Goal: Task Accomplishment & Management: Manage account settings

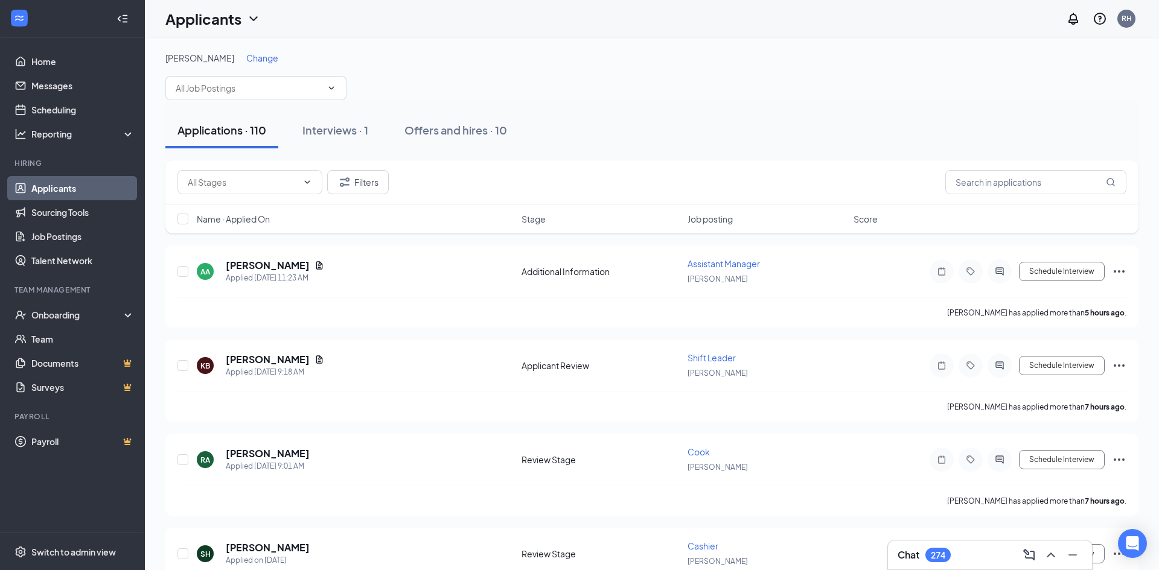
click at [246, 61] on span "Change" at bounding box center [262, 58] width 32 height 11
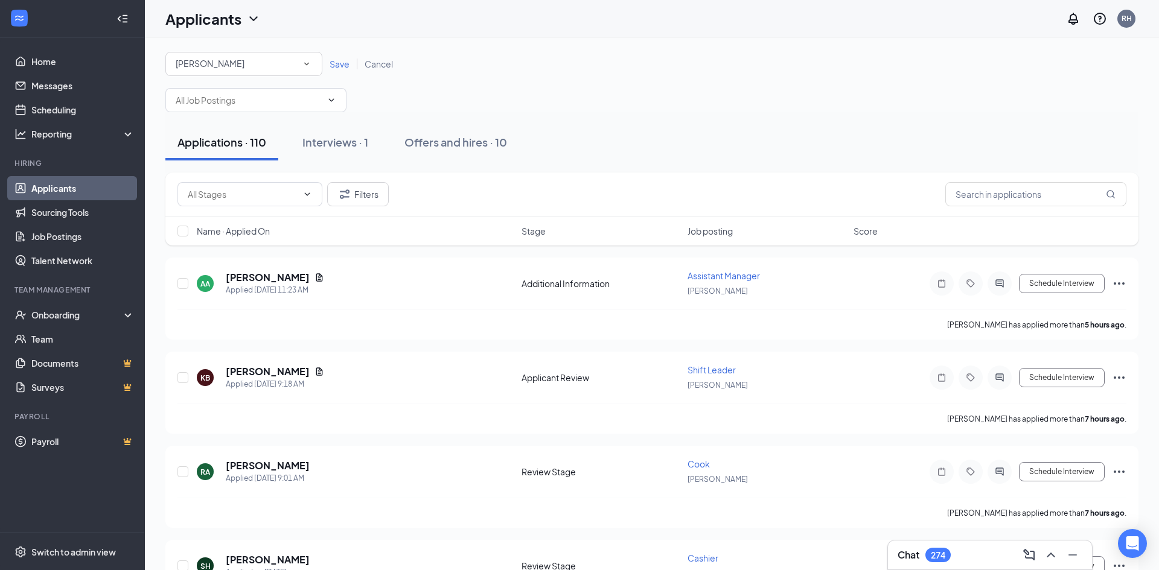
click at [346, 66] on span "Save" at bounding box center [340, 64] width 20 height 11
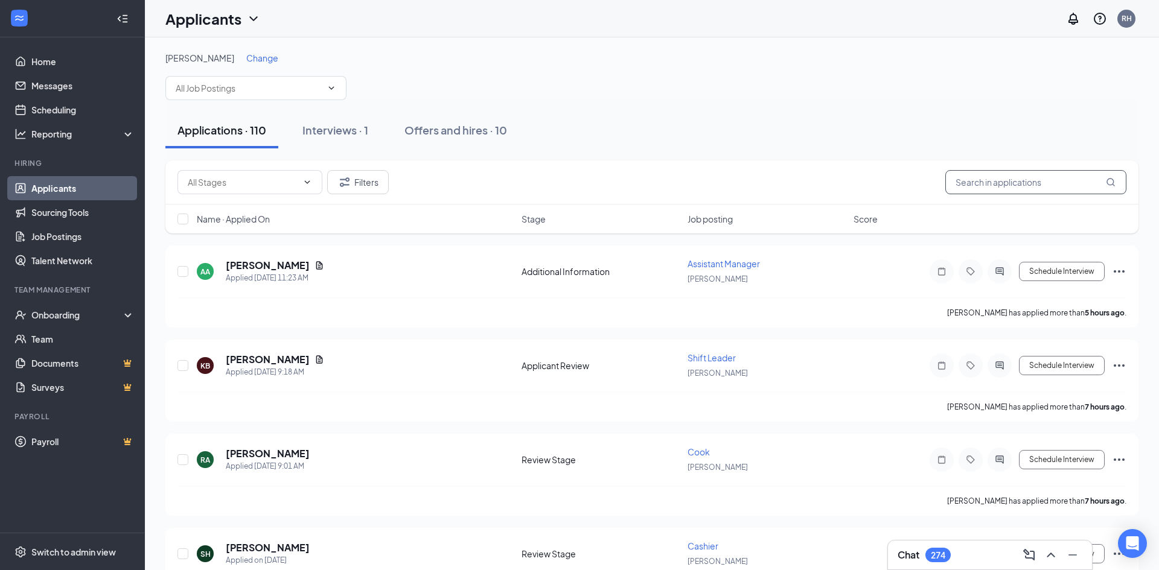
click at [983, 193] on input "text" at bounding box center [1035, 182] width 181 height 24
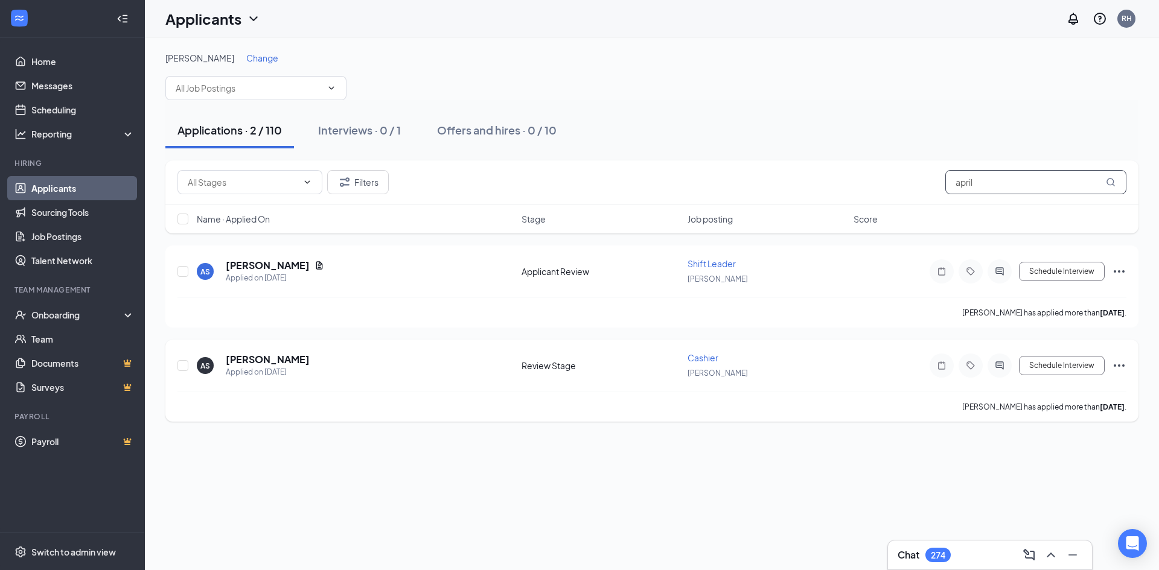
type input "april"
click at [457, 362] on div "AS [PERSON_NAME] Applied on [DATE]" at bounding box center [355, 365] width 317 height 25
click at [1082, 275] on button "Schedule Interview" at bounding box center [1062, 271] width 86 height 19
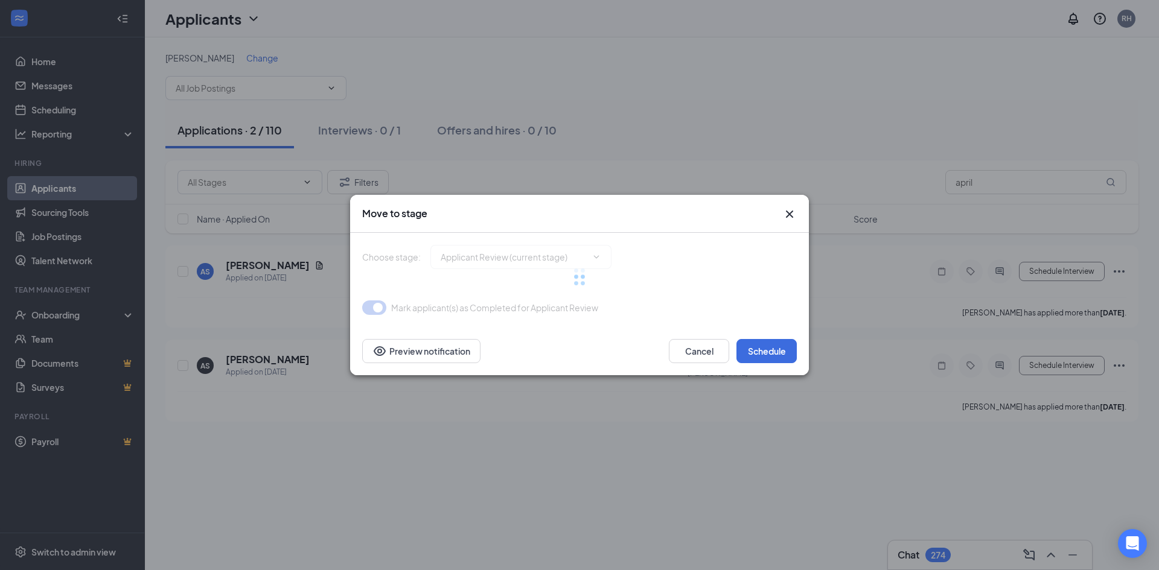
type input "Onsite Interview (final stage)"
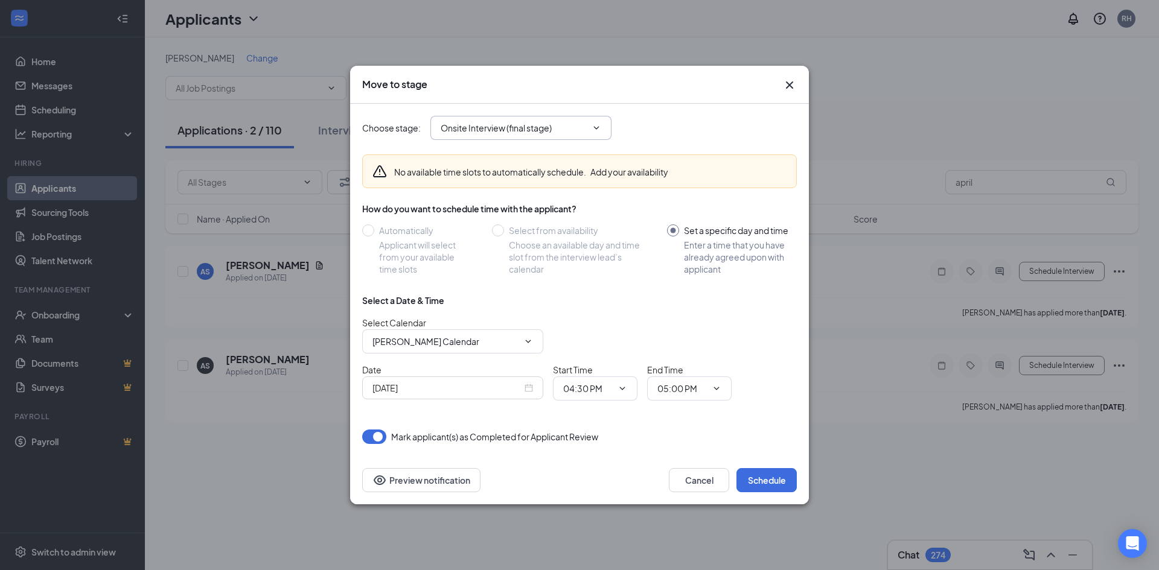
click at [588, 134] on span "Onsite Interview (final stage)" at bounding box center [520, 128] width 181 height 24
click at [584, 133] on input "Onsite Interview (final stage)" at bounding box center [514, 127] width 146 height 13
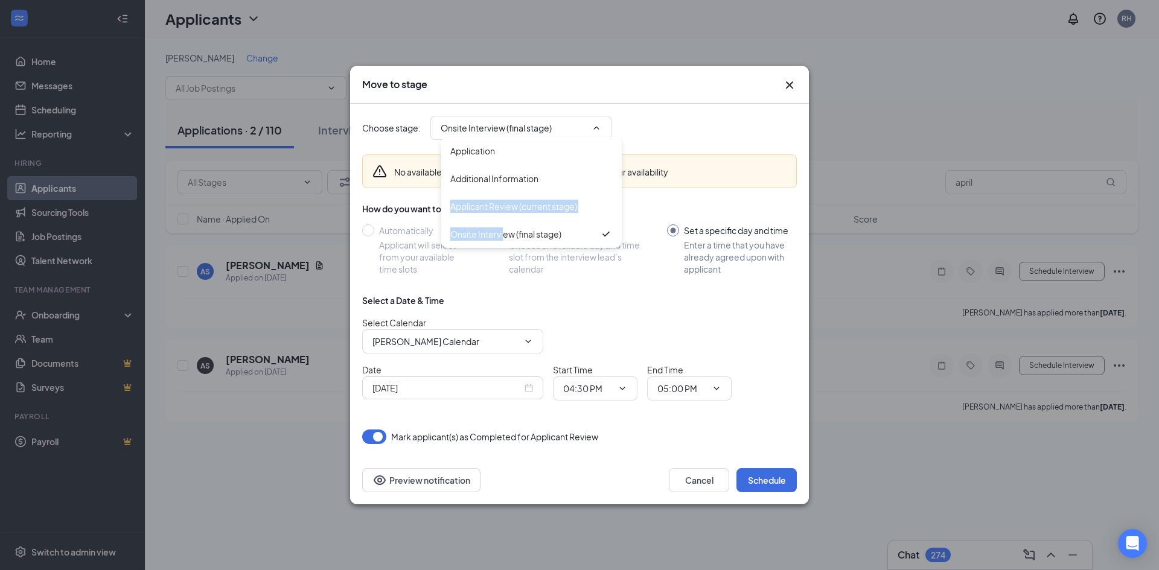
drag, startPoint x: 503, startPoint y: 233, endPoint x: 657, endPoint y: 133, distance: 182.8
click at [657, 133] on div "Choose stage : Onsite Interview (final stage) Application Additional Informatio…" at bounding box center [579, 128] width 435 height 24
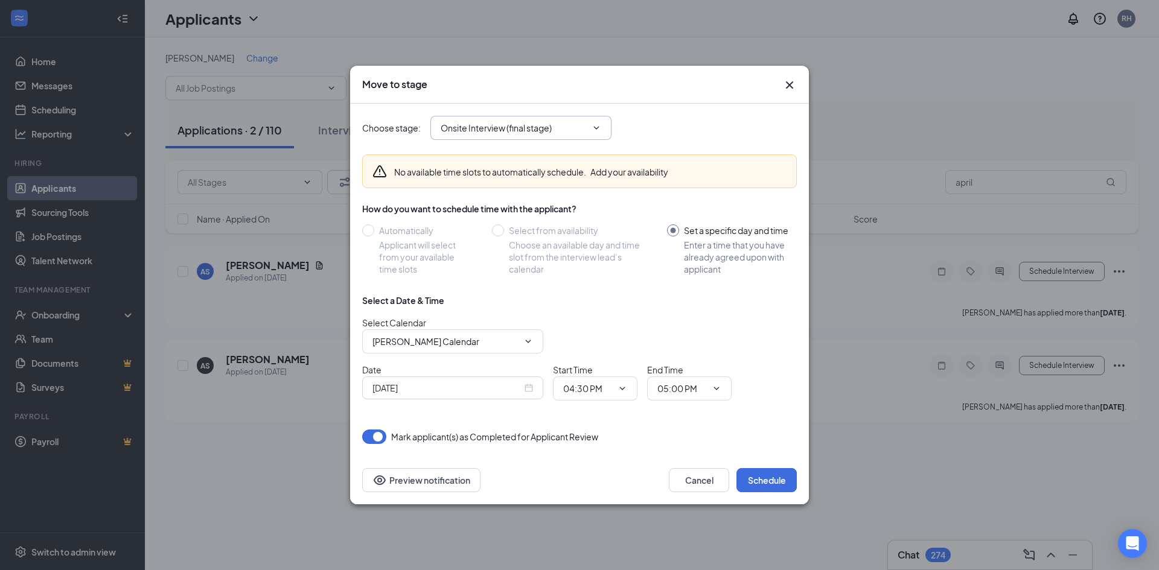
click at [599, 131] on icon "ChevronDown" at bounding box center [596, 128] width 10 height 10
click at [568, 129] on input "Onsite Interview (final stage)" at bounding box center [514, 127] width 146 height 13
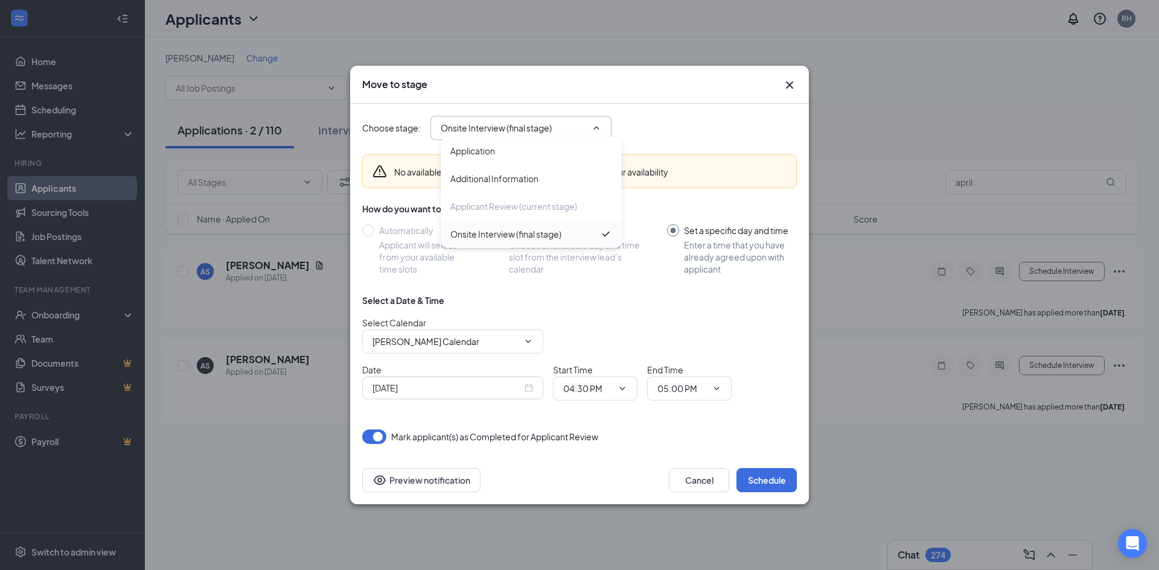
click at [469, 245] on div "Onsite Interview (final stage)" at bounding box center [531, 234] width 181 height 28
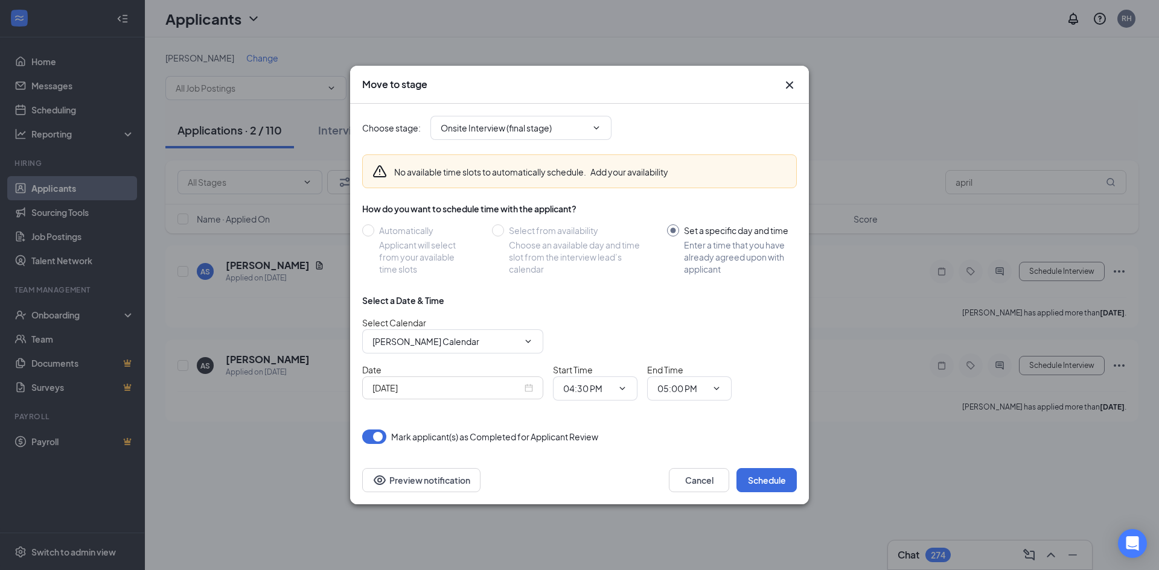
click at [546, 141] on div "Choose stage : Onsite Interview (final stage) Application Additional Informatio…" at bounding box center [579, 128] width 435 height 48
click at [563, 131] on input "Onsite Interview (final stage)" at bounding box center [514, 127] width 146 height 13
click at [795, 80] on icon "Cross" at bounding box center [789, 85] width 14 height 14
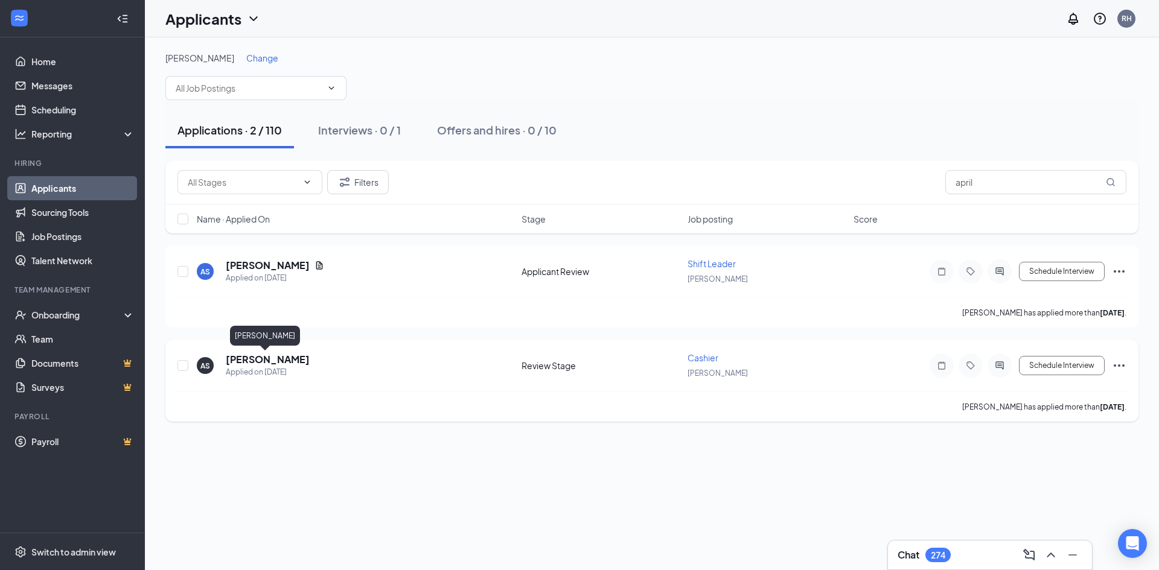
click at [272, 361] on h5 "[PERSON_NAME]" at bounding box center [268, 359] width 84 height 13
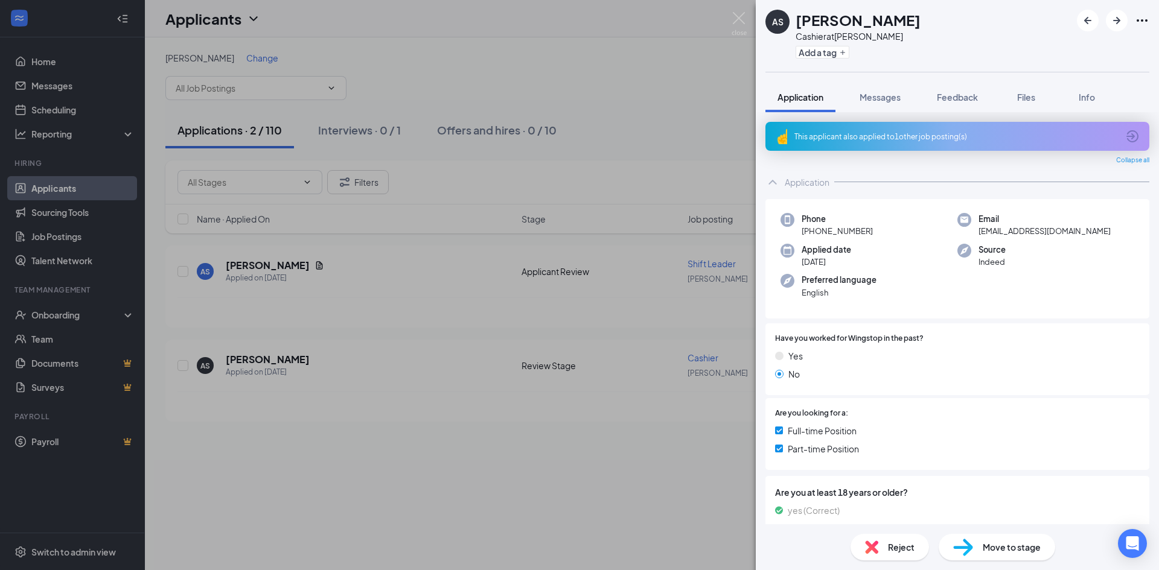
click at [1024, 559] on div "Move to stage" at bounding box center [996, 547] width 116 height 27
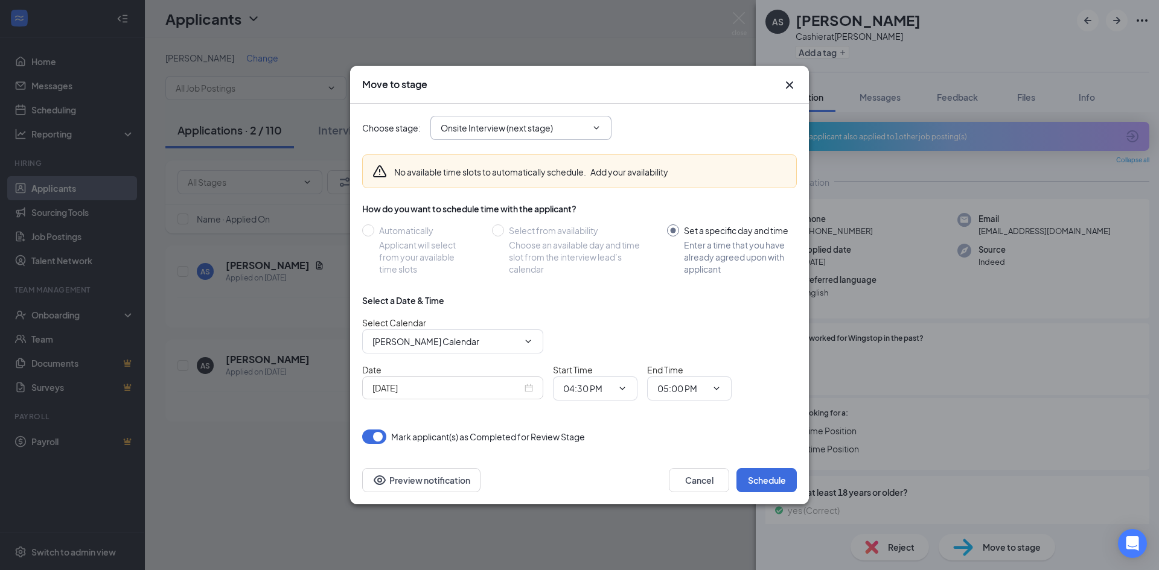
click at [599, 135] on span "Onsite Interview (next stage)" at bounding box center [520, 128] width 181 height 24
click at [596, 126] on icon "ChevronDown" at bounding box center [596, 128] width 10 height 10
click at [596, 129] on icon "ChevronDown" at bounding box center [596, 127] width 5 height 3
click at [579, 127] on input "Onsite Interview (next stage)" at bounding box center [514, 127] width 146 height 13
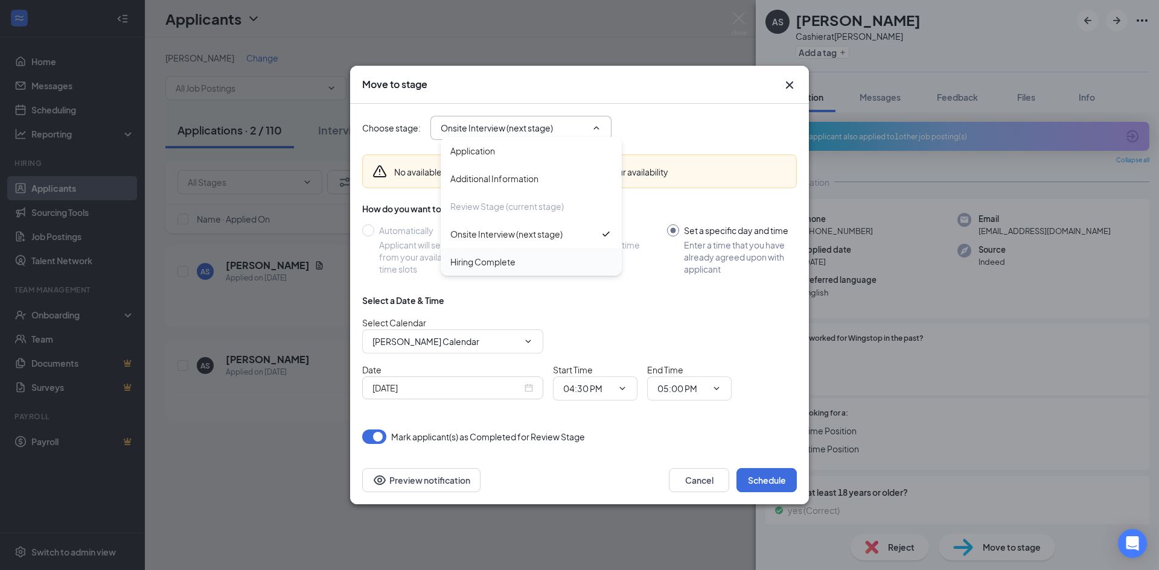
click at [497, 263] on div "Hiring Complete" at bounding box center [482, 261] width 65 height 13
type input "Hiring Complete"
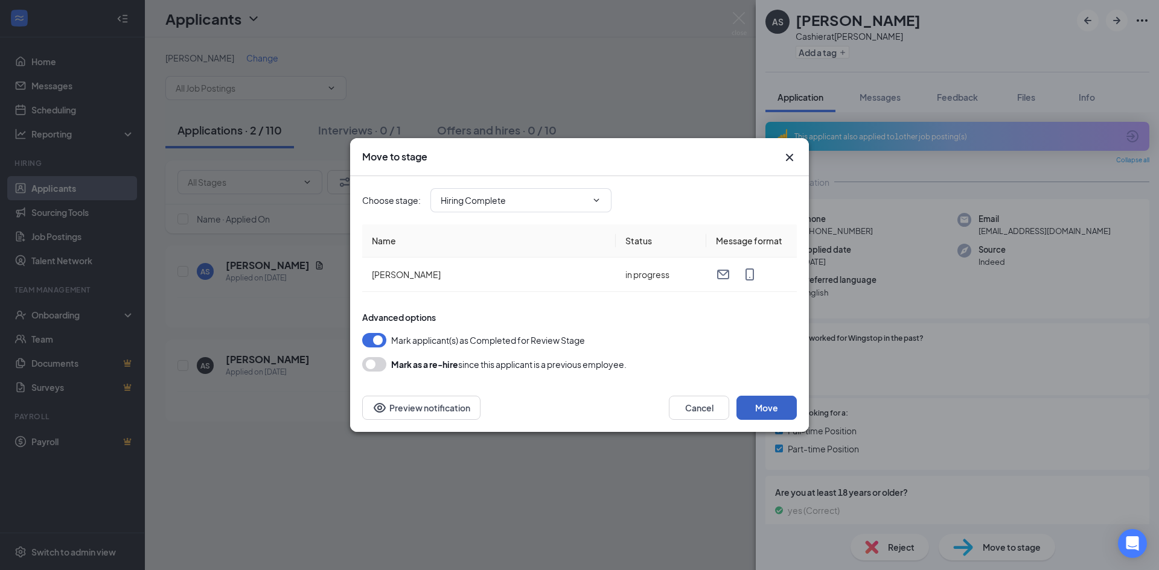
click at [764, 415] on button "Move" at bounding box center [766, 408] width 60 height 24
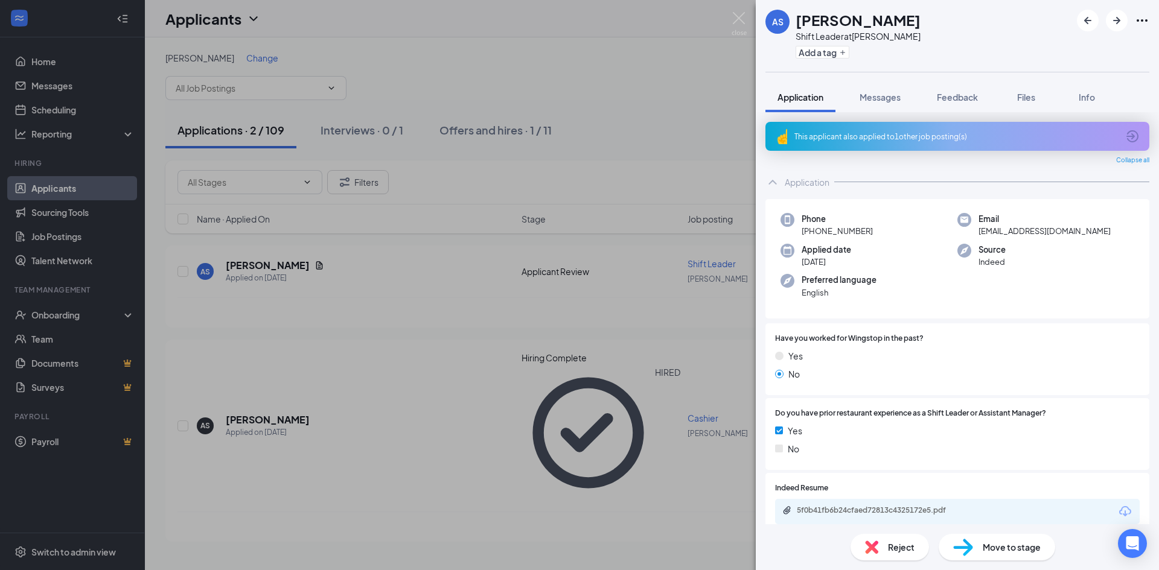
click at [627, 154] on div "AS [PERSON_NAME] Shift Leader at [PERSON_NAME] Add a tag Application Messages F…" at bounding box center [579, 285] width 1159 height 570
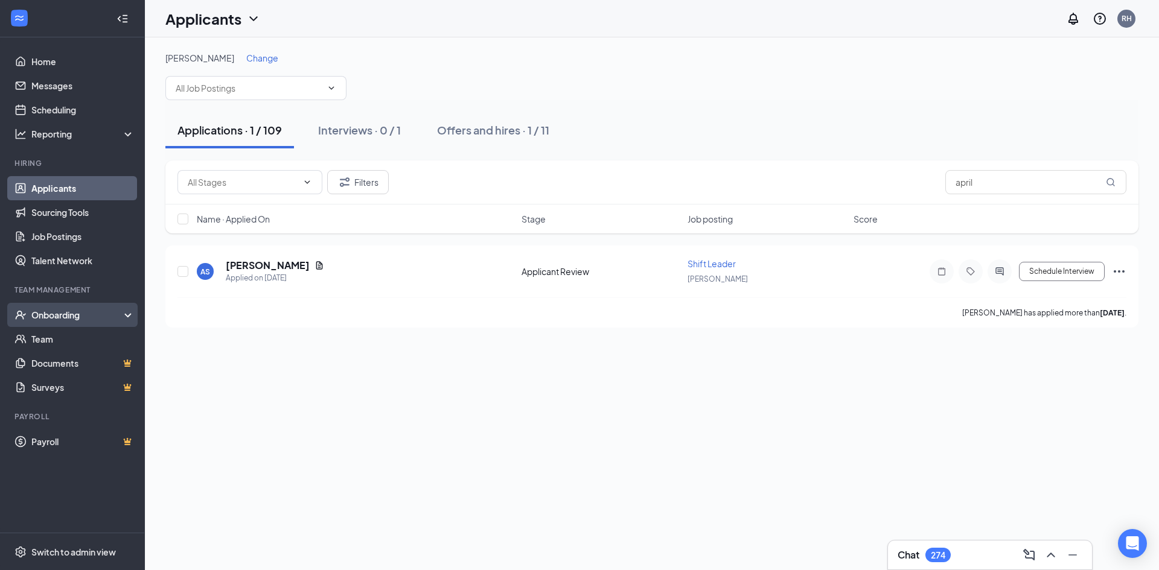
click at [70, 313] on div "Onboarding" at bounding box center [77, 315] width 93 height 12
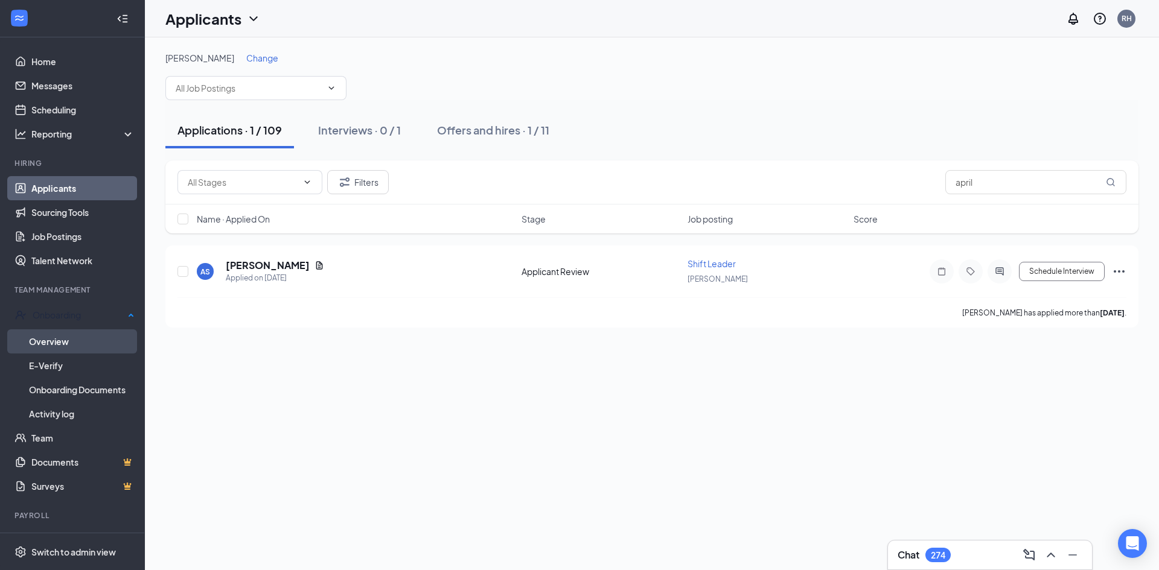
click at [59, 340] on link "Overview" at bounding box center [82, 342] width 106 height 24
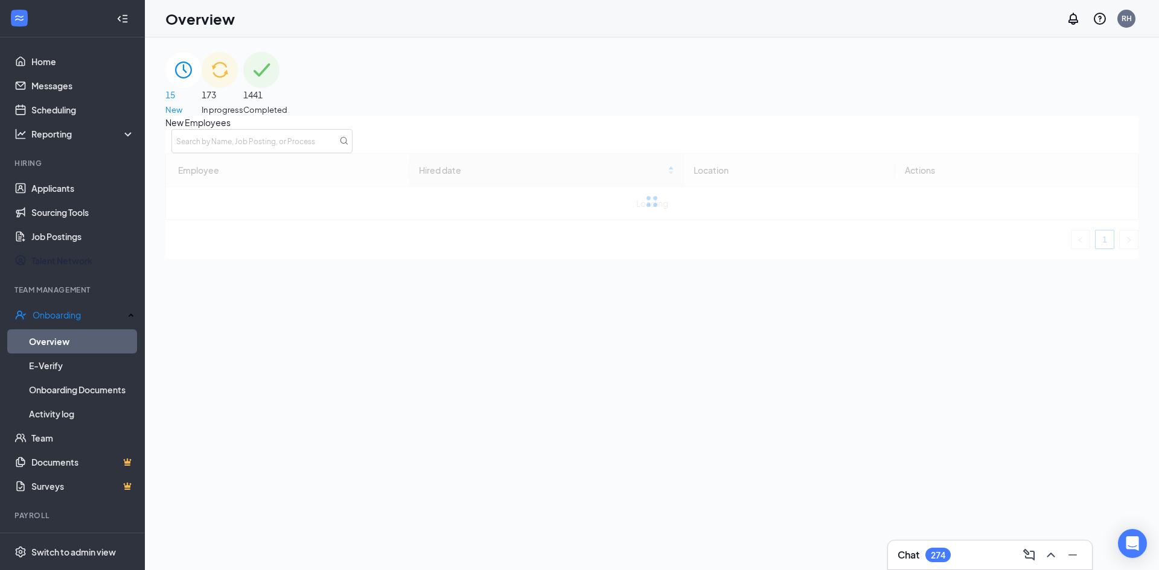
click at [202, 104] on span "New" at bounding box center [183, 110] width 36 height 12
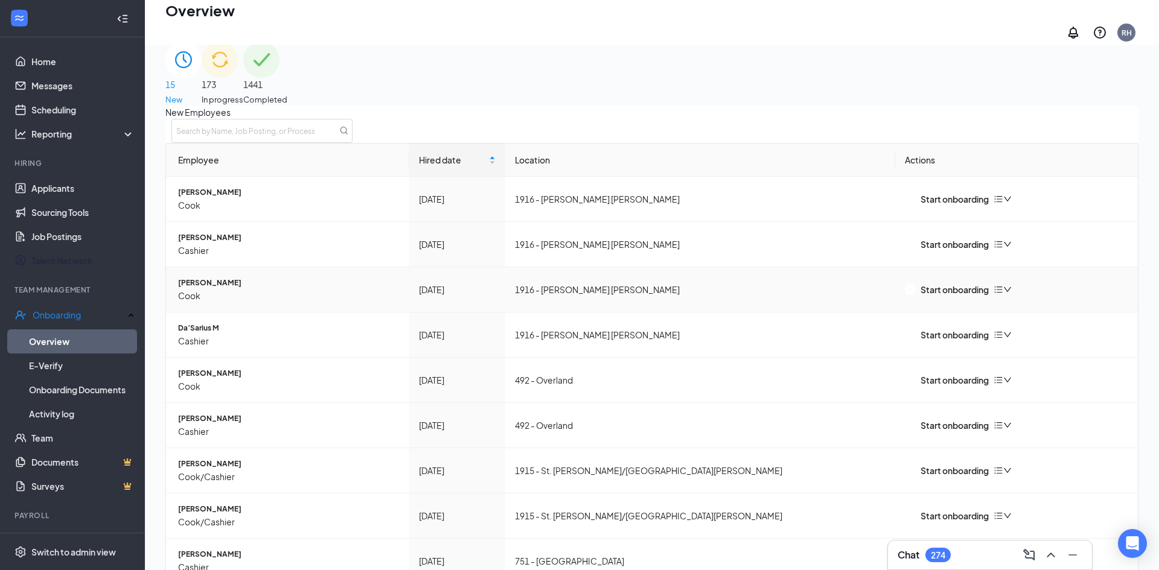
scroll to position [115, 0]
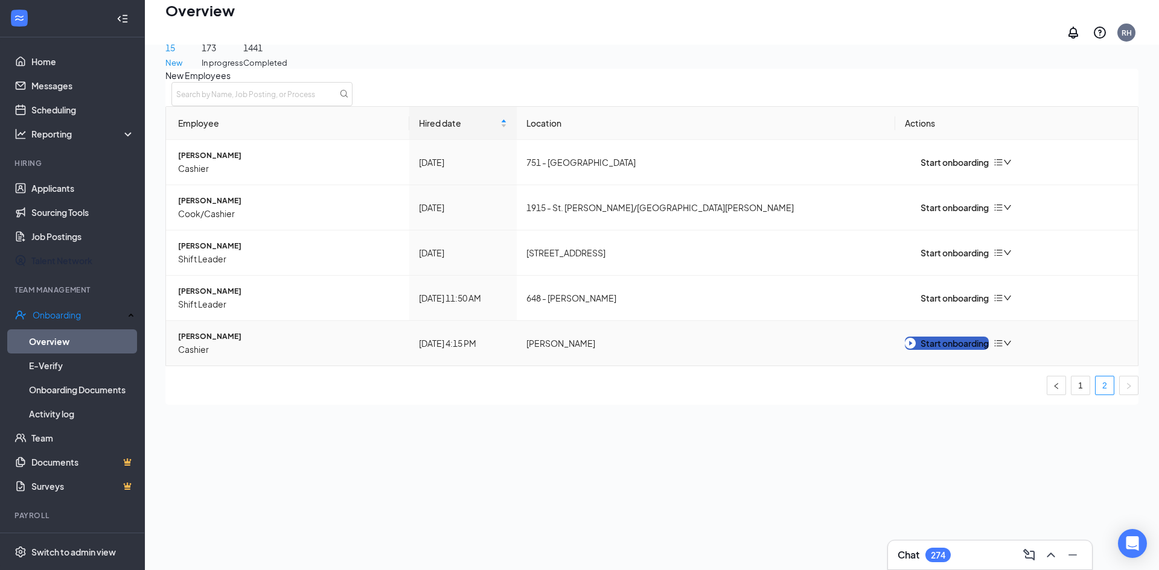
click at [935, 342] on div "Start onboarding" at bounding box center [947, 343] width 84 height 13
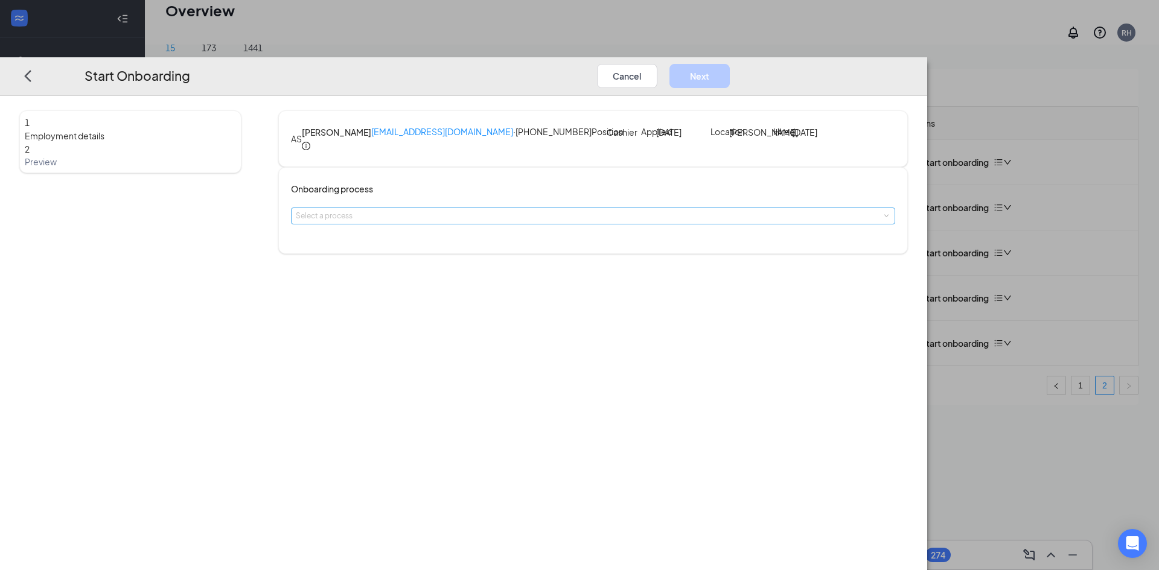
click at [460, 222] on div "Select a process" at bounding box center [590, 216] width 589 height 12
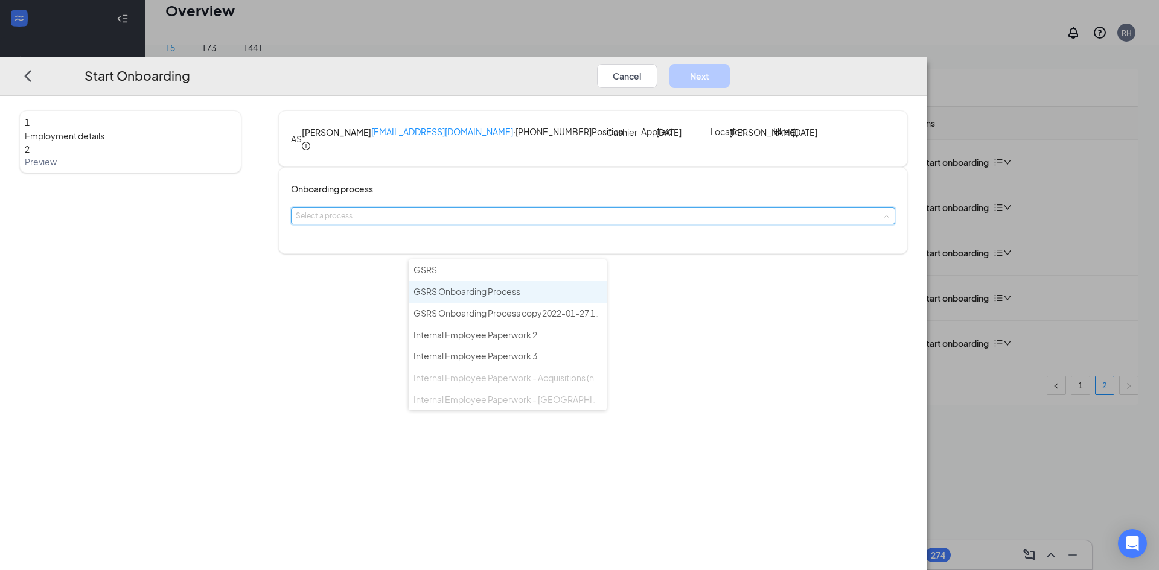
click at [476, 293] on span "GSRS Onboarding Process" at bounding box center [466, 291] width 107 height 11
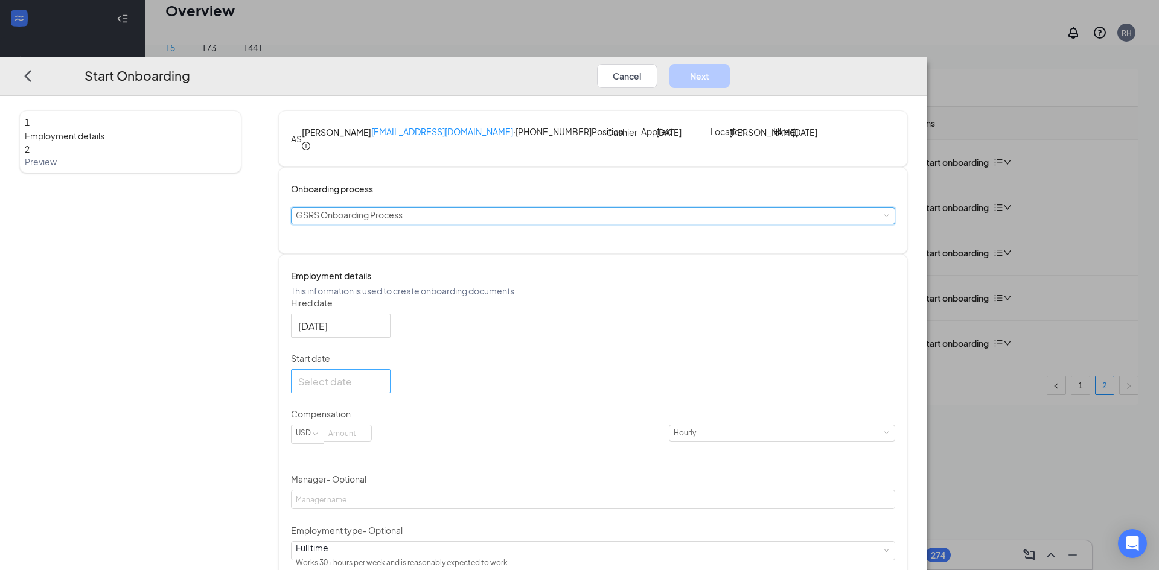
click at [381, 389] on input "Start date" at bounding box center [339, 381] width 83 height 15
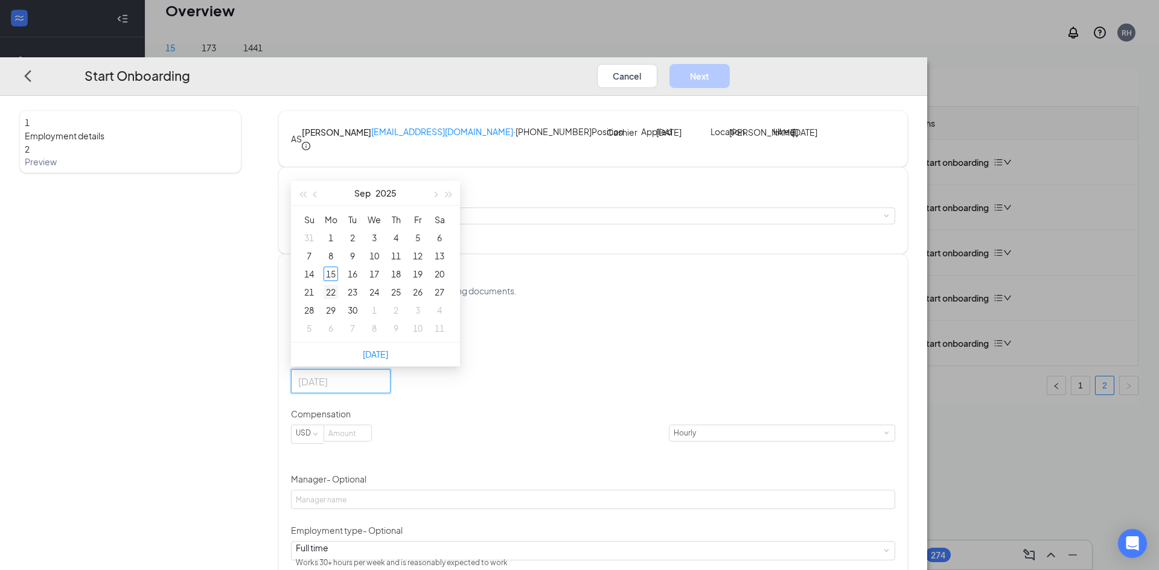
type input "[DATE]"
click at [342, 301] on td "22" at bounding box center [331, 292] width 22 height 18
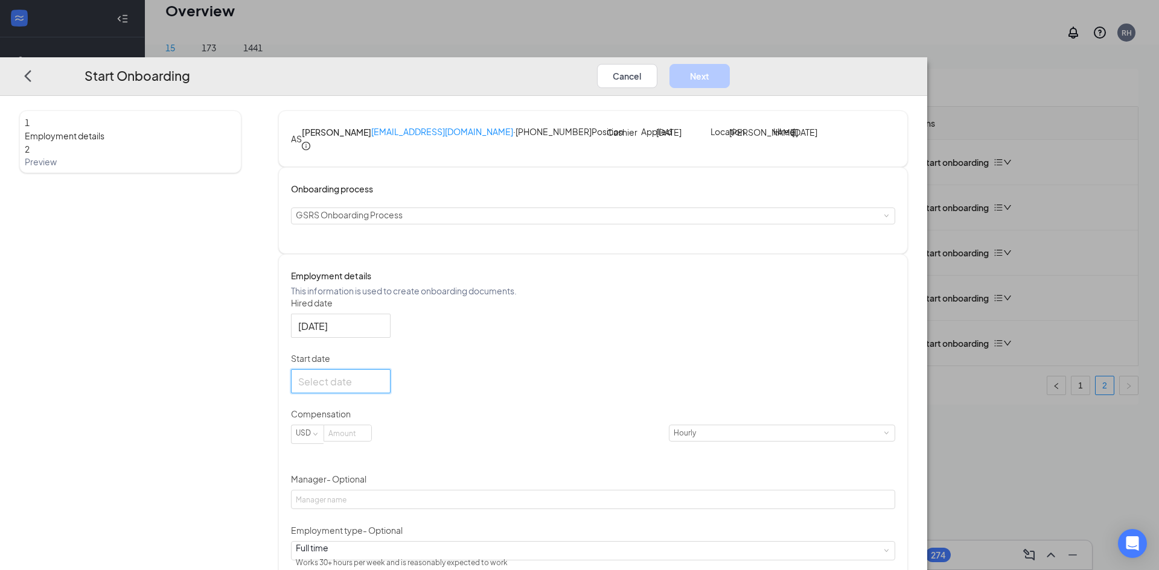
click at [381, 389] on input "Start date" at bounding box center [339, 381] width 83 height 15
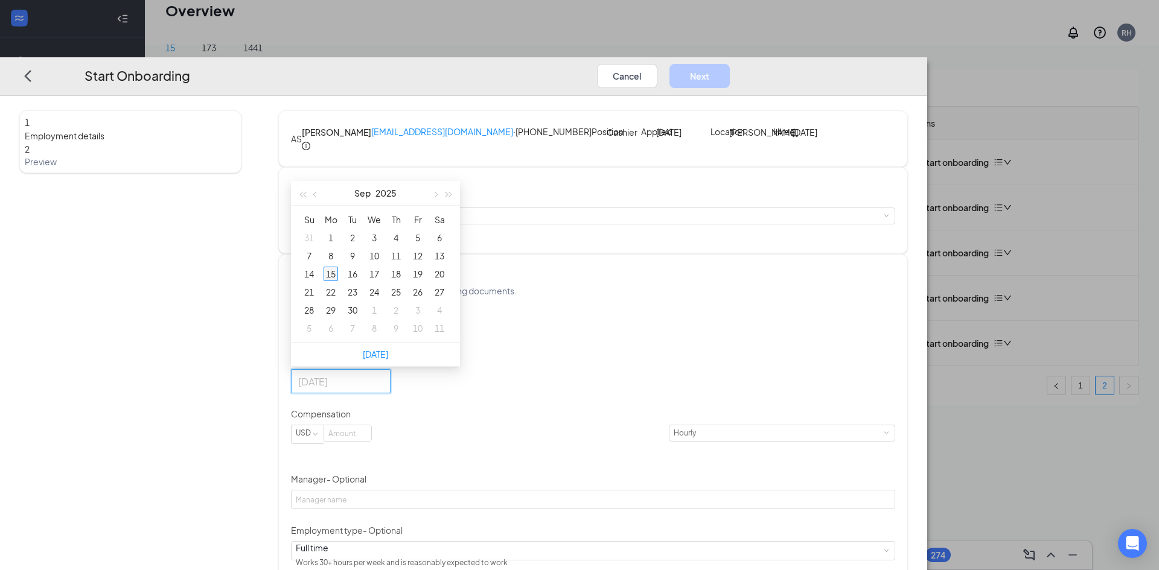
type input "[DATE]"
click at [338, 281] on div "15" at bounding box center [330, 274] width 14 height 14
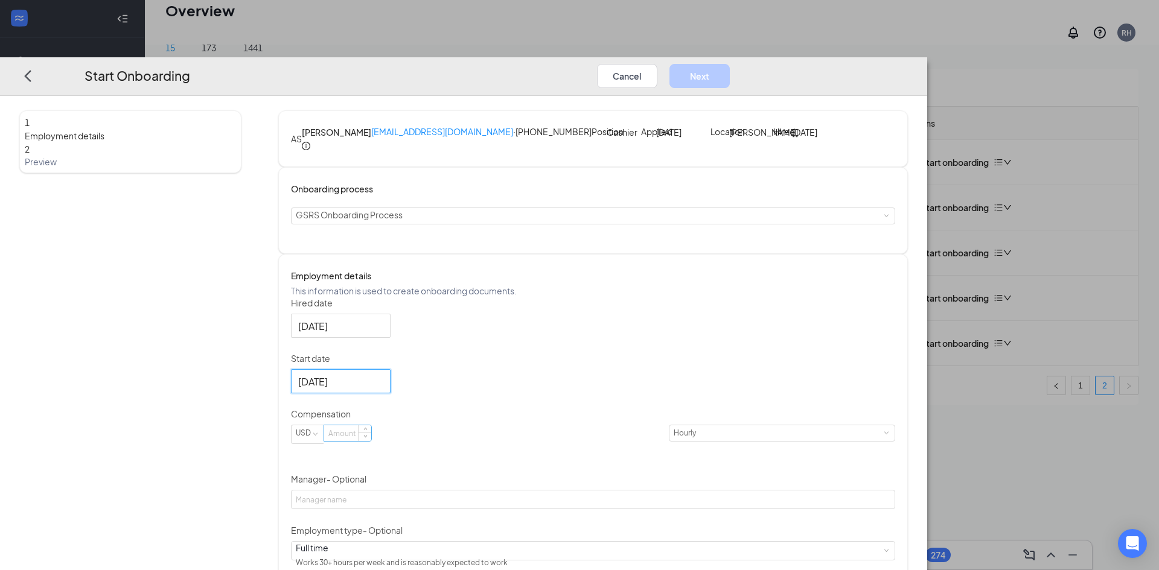
click at [371, 441] on input at bounding box center [347, 433] width 47 height 16
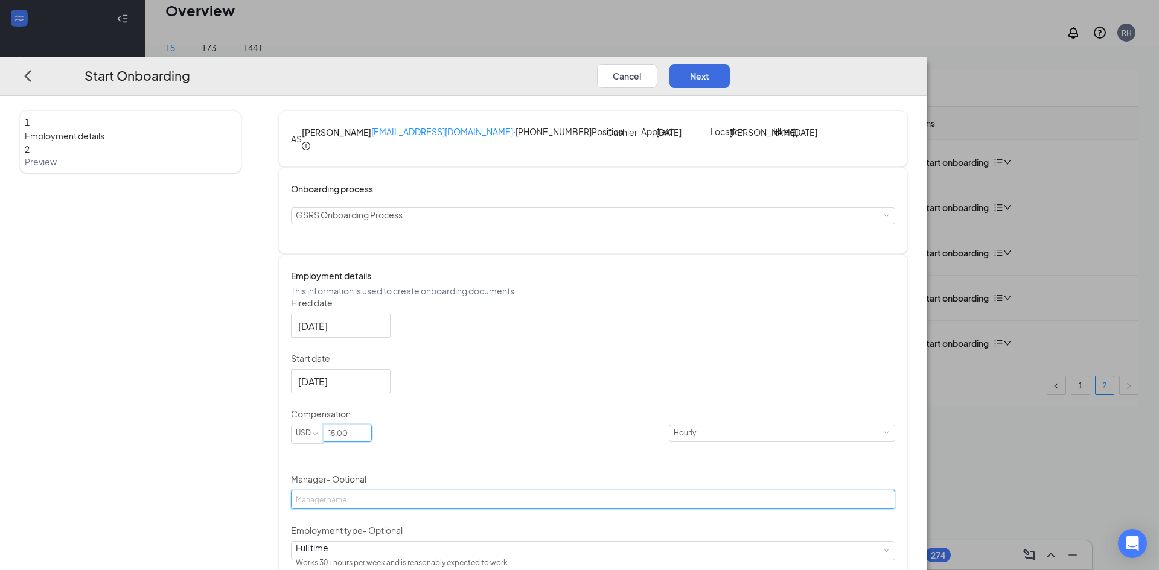
click at [483, 509] on input "Manager - Optional" at bounding box center [593, 499] width 604 height 19
type input "15"
type input "[PERSON_NAME]"
click at [776, 344] on div "Hired date [DATE] Start date [DATE] [DATE] Su Mo Tu We Th Fr Sa 31 1 2 3 4 5 6 …" at bounding box center [593, 485] width 604 height 377
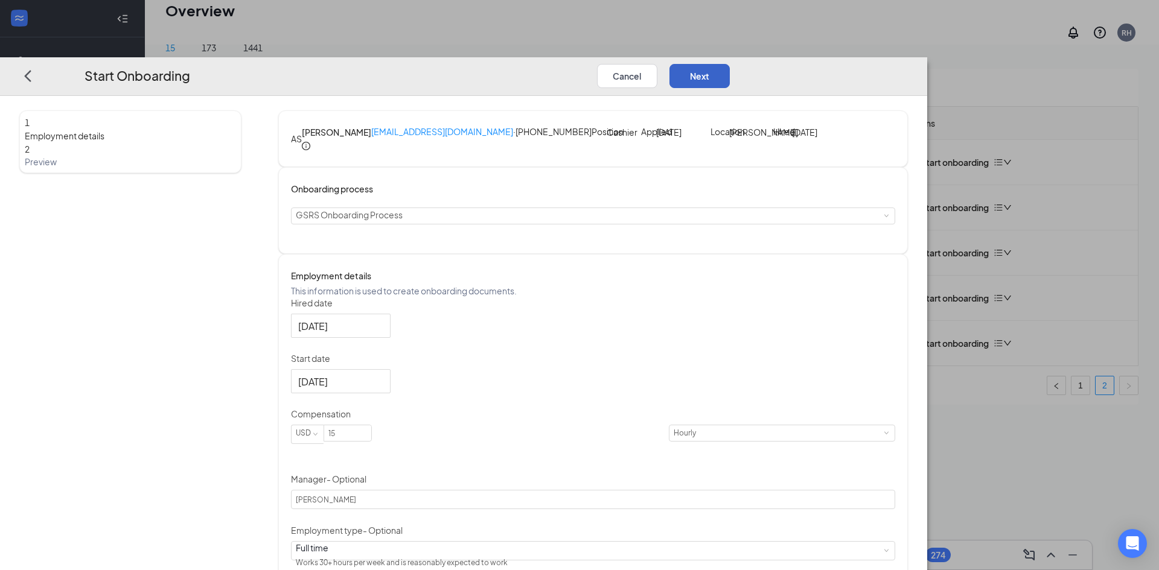
click at [730, 63] on button "Next" at bounding box center [699, 75] width 60 height 24
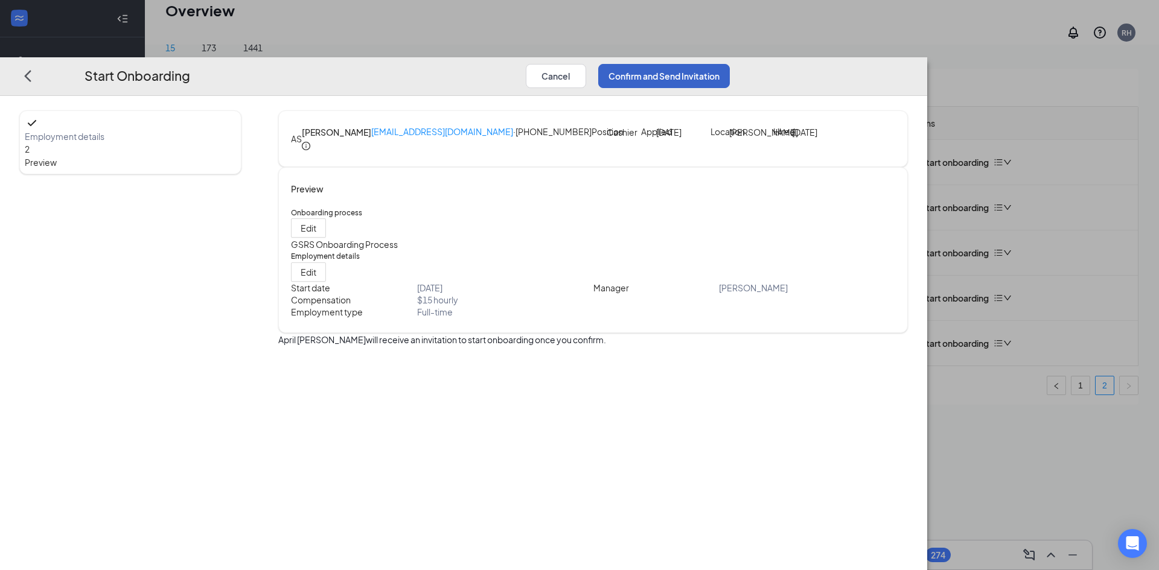
click at [730, 63] on button "Confirm and Send Invitation" at bounding box center [664, 75] width 132 height 24
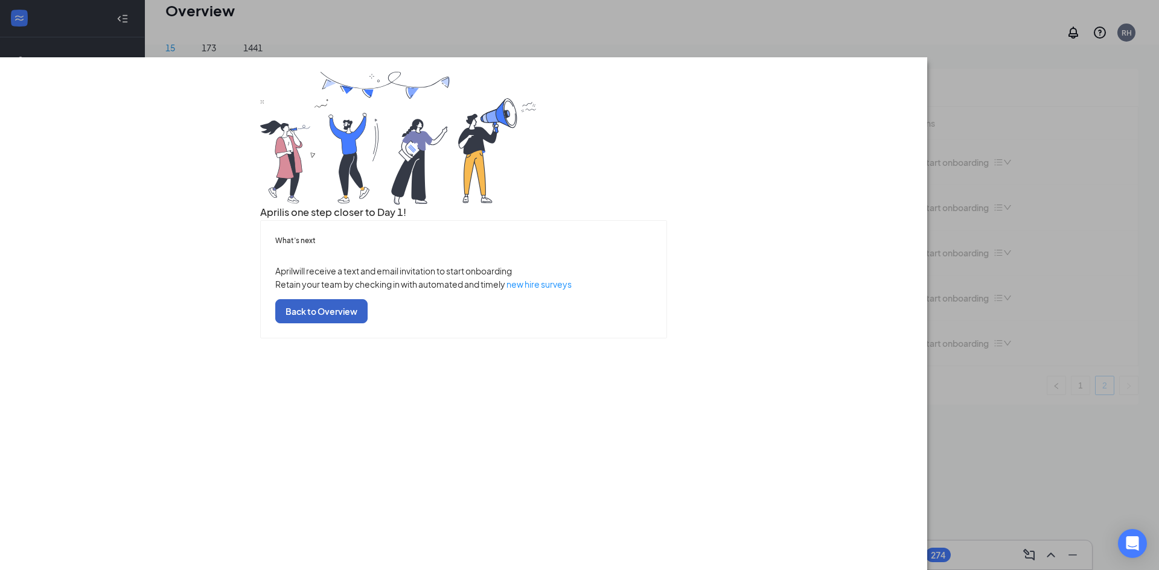
click at [368, 323] on button "Back to Overview" at bounding box center [321, 311] width 92 height 24
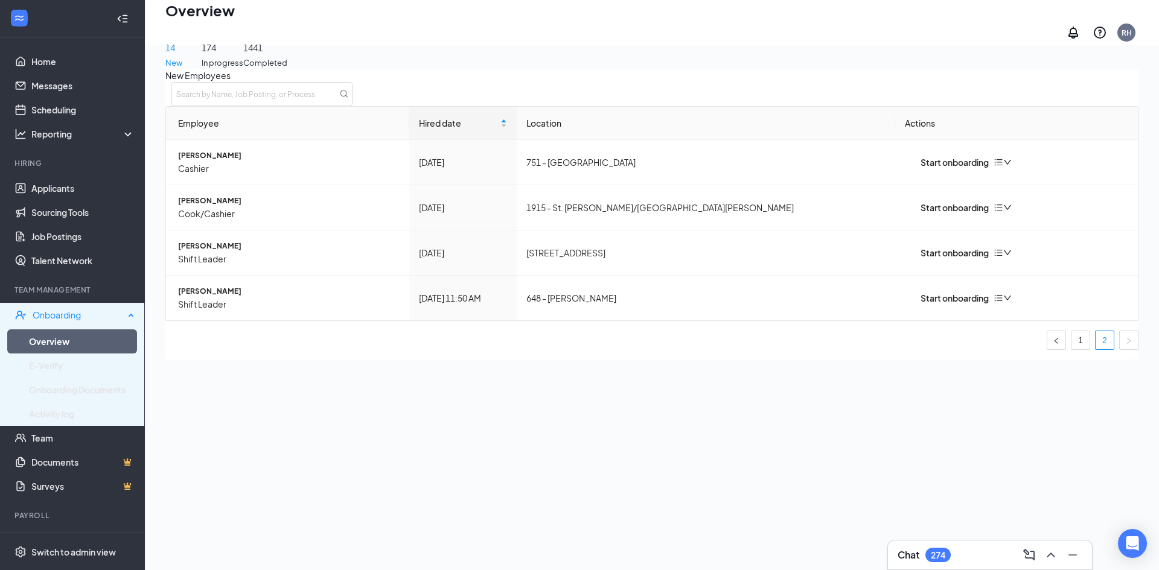
click at [60, 320] on div "Onboarding" at bounding box center [79, 315] width 92 height 12
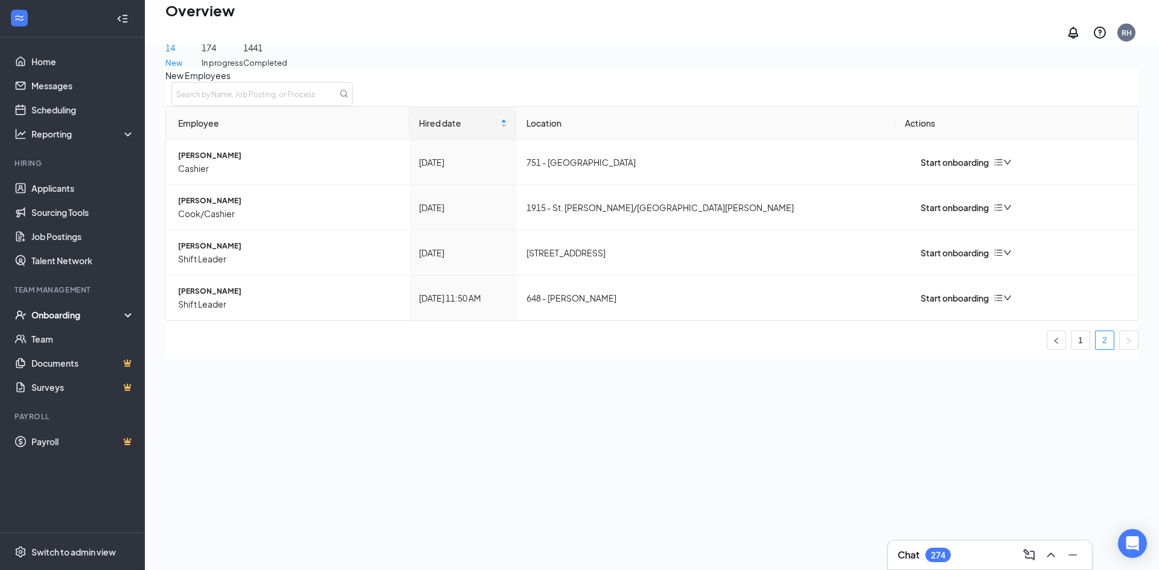
click at [60, 320] on div "Onboarding" at bounding box center [77, 315] width 93 height 12
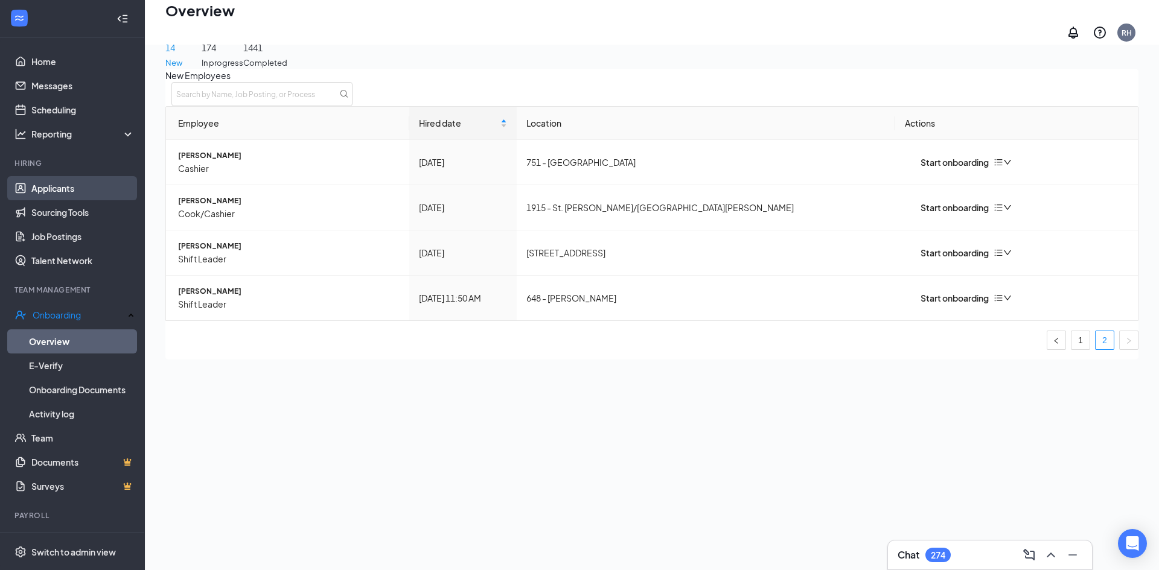
click at [63, 188] on link "Applicants" at bounding box center [82, 188] width 103 height 24
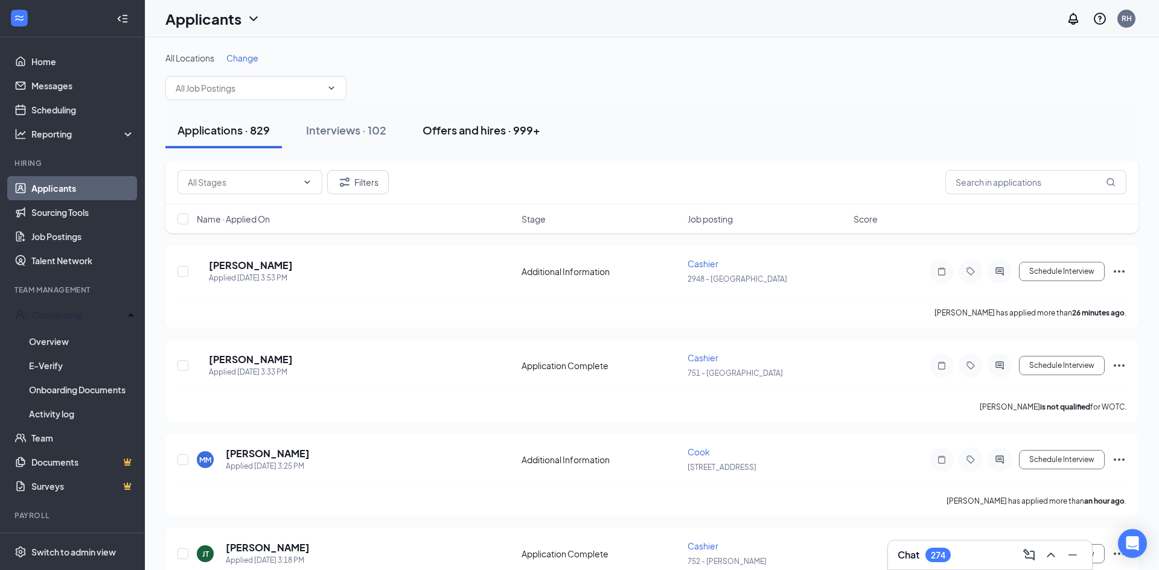
click at [503, 145] on button "Offers and hires · 999+" at bounding box center [481, 130] width 142 height 36
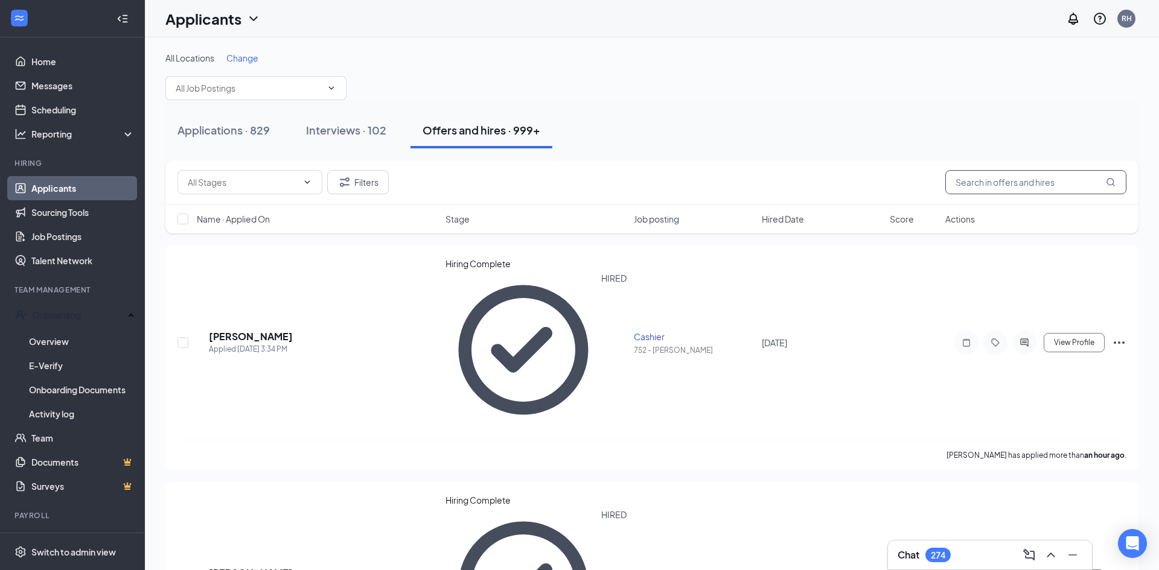
click at [952, 186] on input "text" at bounding box center [1035, 182] width 181 height 24
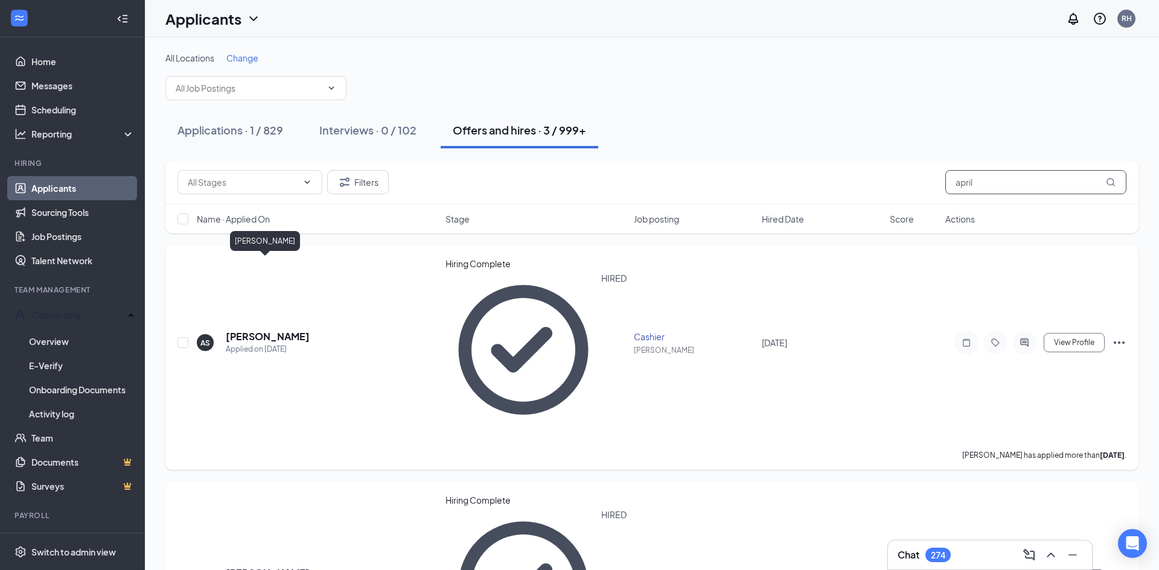
type input "april"
click at [270, 330] on h5 "[PERSON_NAME]" at bounding box center [268, 336] width 84 height 13
